Goal: Information Seeking & Learning: Learn about a topic

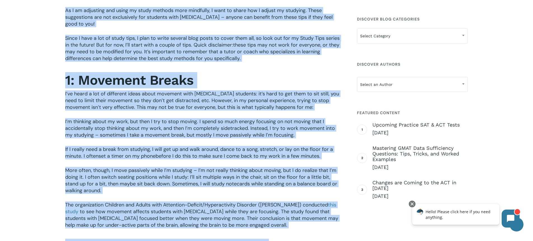
scroll to position [338, 0]
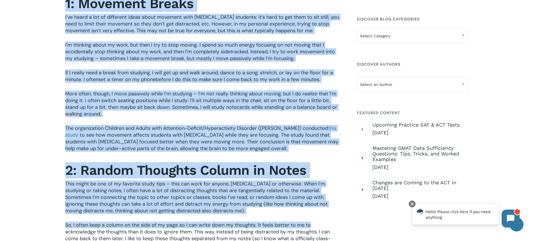
drag, startPoint x: 269, startPoint y: 254, endPoint x: 327, endPoint y: 254, distance: 58.2
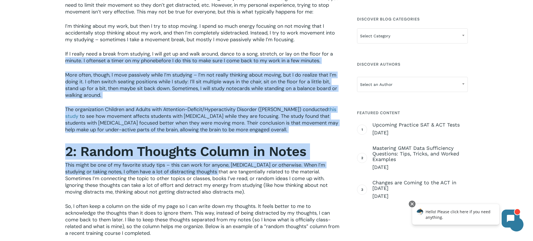
drag, startPoint x: 15, startPoint y: 63, endPoint x: 211, endPoint y: 167, distance: 222.3
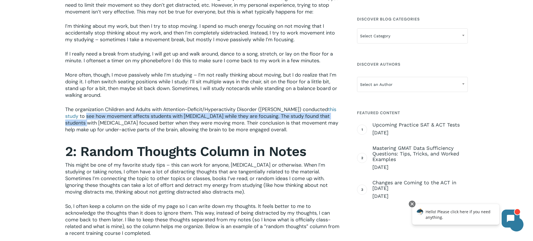
drag, startPoint x: 11, startPoint y: 109, endPoint x: 19, endPoint y: 114, distance: 9.8
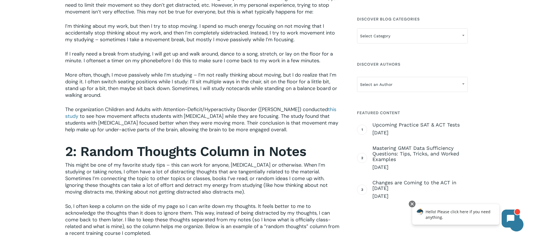
drag, startPoint x: 19, startPoint y: 114, endPoint x: 24, endPoint y: 160, distance: 46.8
drag, startPoint x: 24, startPoint y: 160, endPoint x: 48, endPoint y: 189, distance: 37.4
drag, startPoint x: 13, startPoint y: 66, endPoint x: 50, endPoint y: 31, distance: 50.7
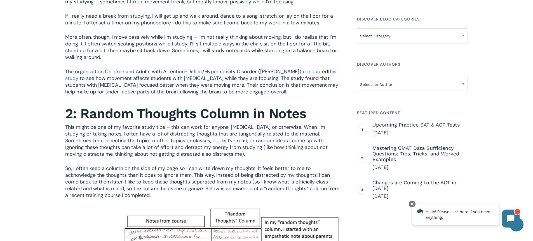
scroll to position [366, 0]
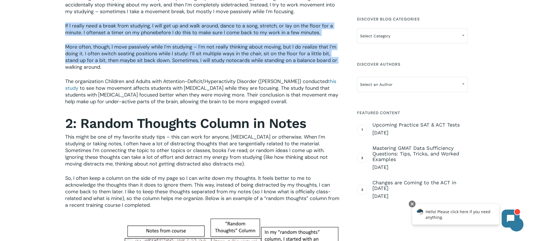
drag, startPoint x: 18, startPoint y: 19, endPoint x: 1, endPoint y: 67, distance: 51.1
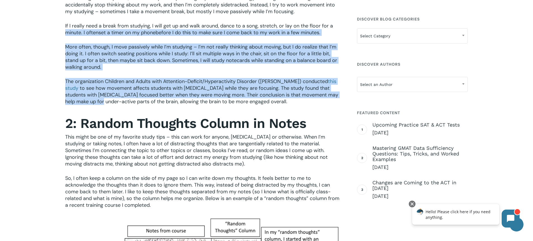
drag, startPoint x: 60, startPoint y: 31, endPoint x: 79, endPoint y: 104, distance: 75.1
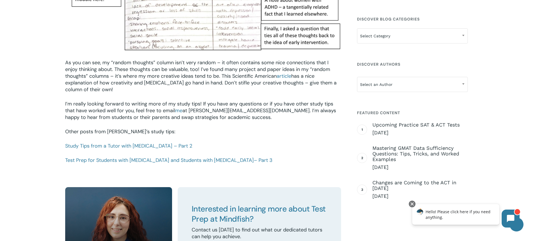
scroll to position [700, 0]
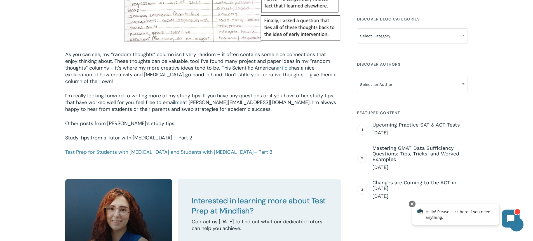
click at [136, 134] on link "Study Tips from a Tutor with [MEDICAL_DATA] – Part 2" at bounding box center [128, 137] width 127 height 7
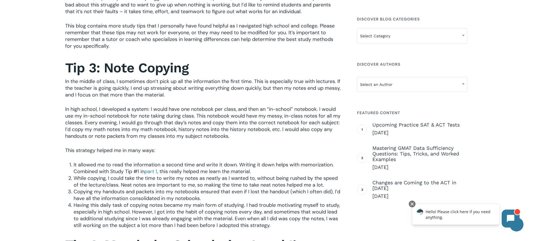
scroll to position [172, 0]
